Goal: Book appointment/travel/reservation

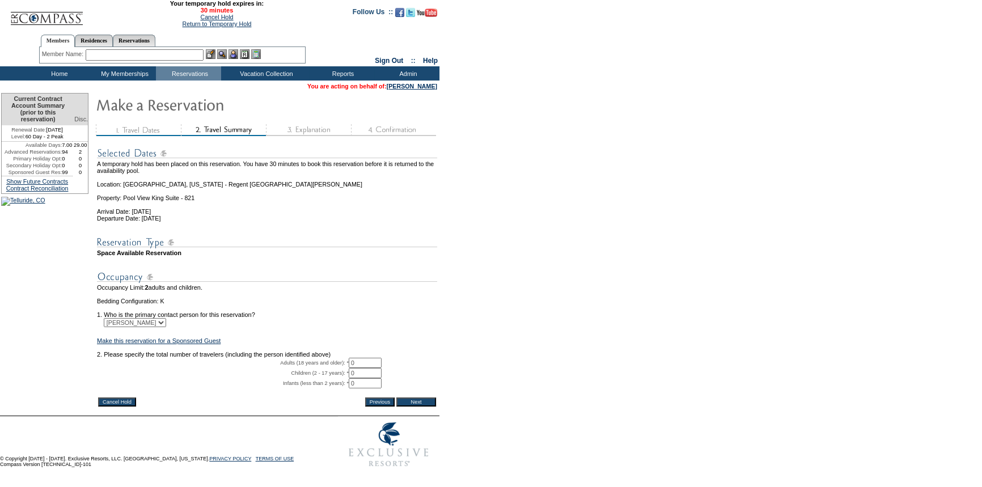
drag, startPoint x: 357, startPoint y: 377, endPoint x: 339, endPoint y: 375, distance: 18.2
click at [339, 368] on tr "Adults (18 years and older): * 0 * *" at bounding box center [267, 363] width 340 height 10
type input "2"
click at [416, 407] on input "Next" at bounding box center [416, 402] width 40 height 9
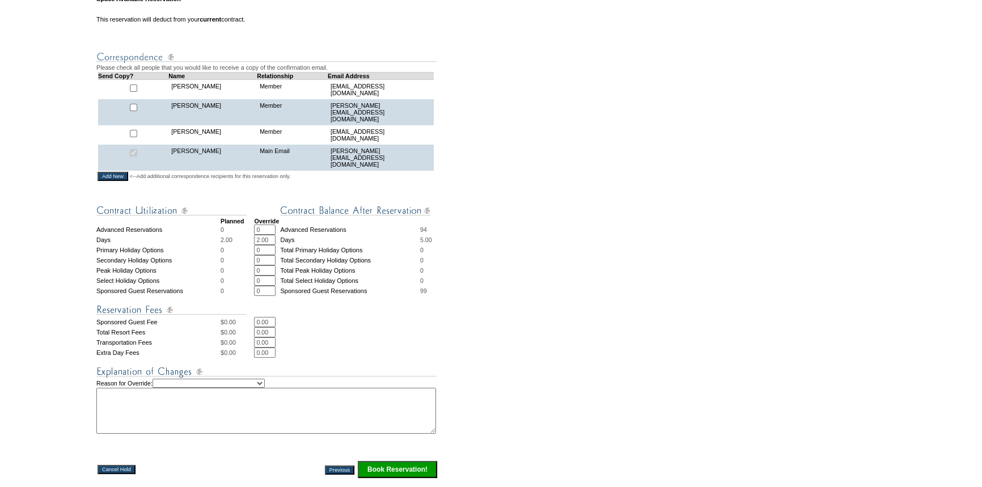
scroll to position [361, 0]
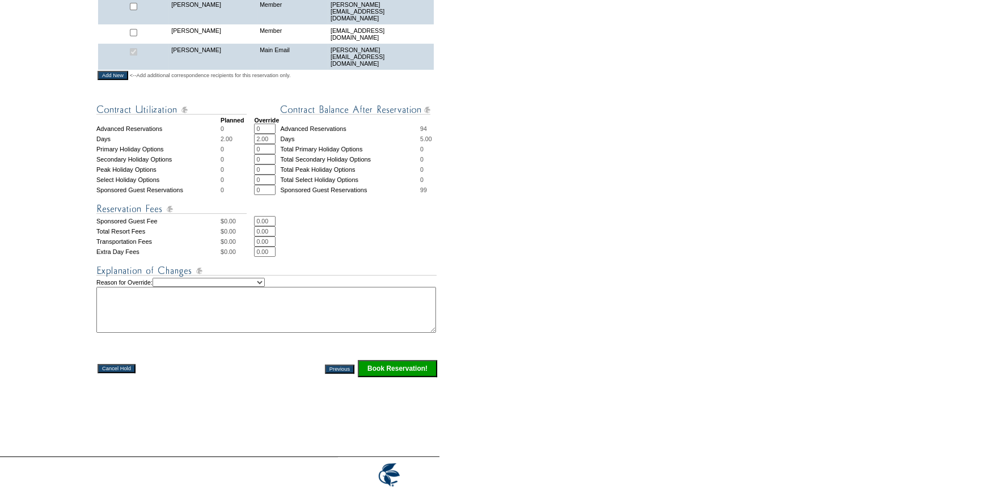
click at [406, 360] on input "Book Reservation!" at bounding box center [397, 368] width 79 height 17
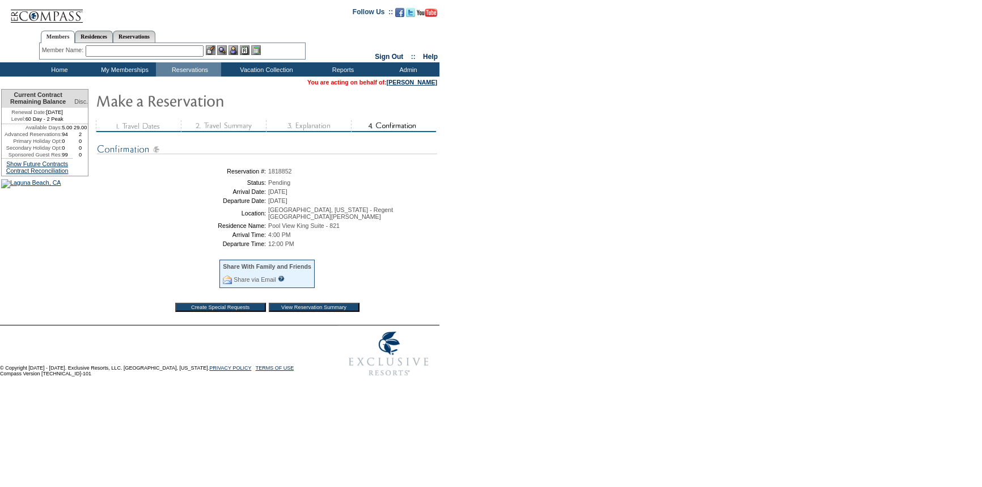
click at [331, 303] on input "View Reservation Summary" at bounding box center [314, 307] width 91 height 9
